Goal: Navigation & Orientation: Find specific page/section

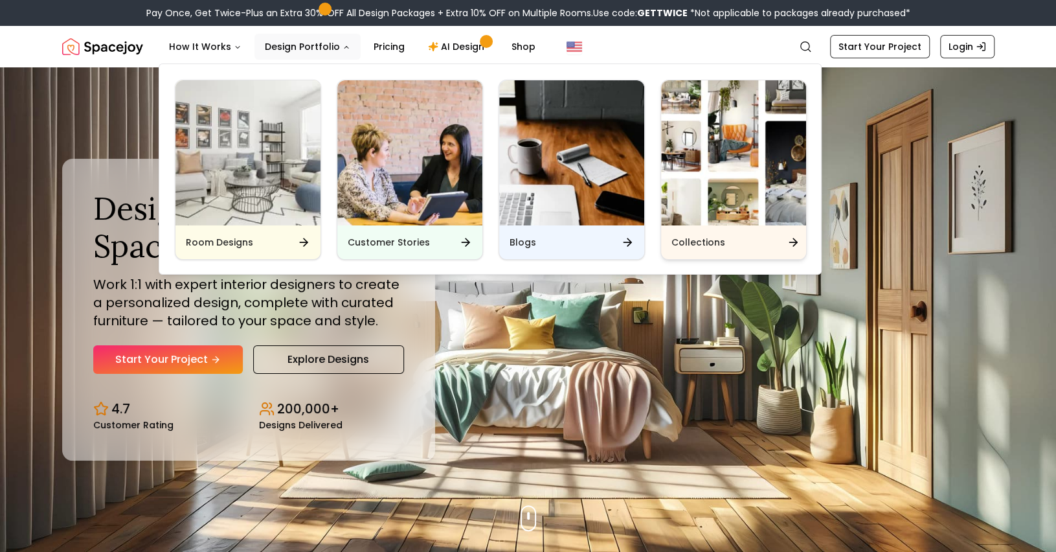
click at [750, 230] on div "Collections" at bounding box center [733, 242] width 145 height 34
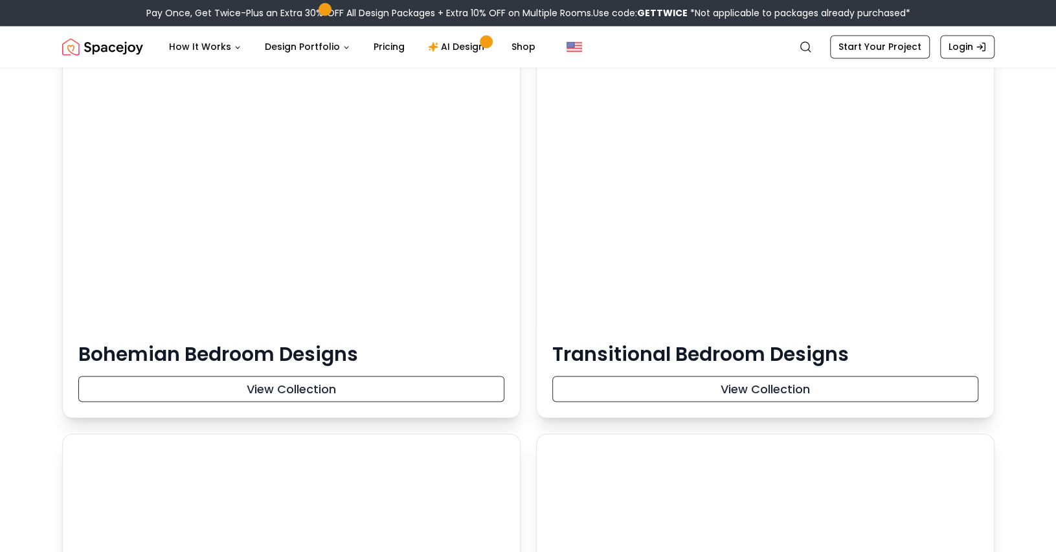
scroll to position [22071, 0]
